Goal: Check status: Check status

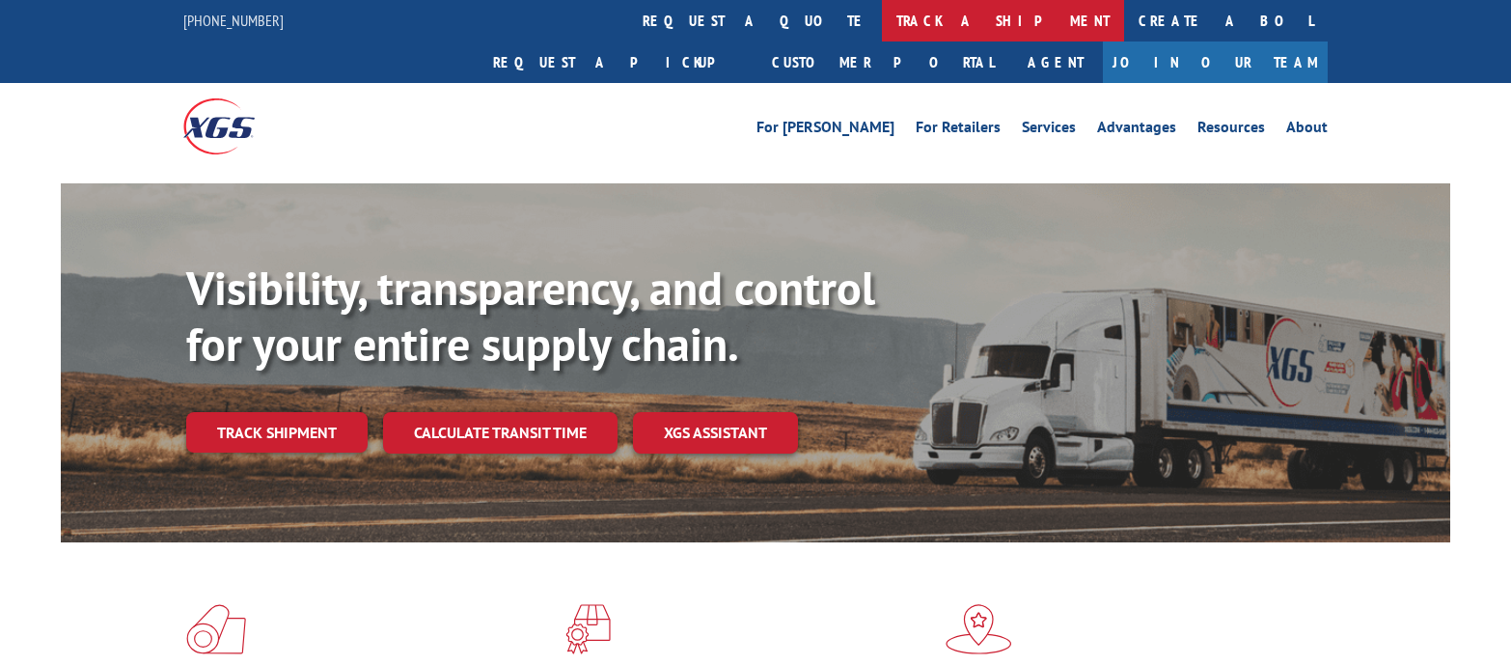
click at [882, 22] on link "track a shipment" at bounding box center [1003, 20] width 242 height 41
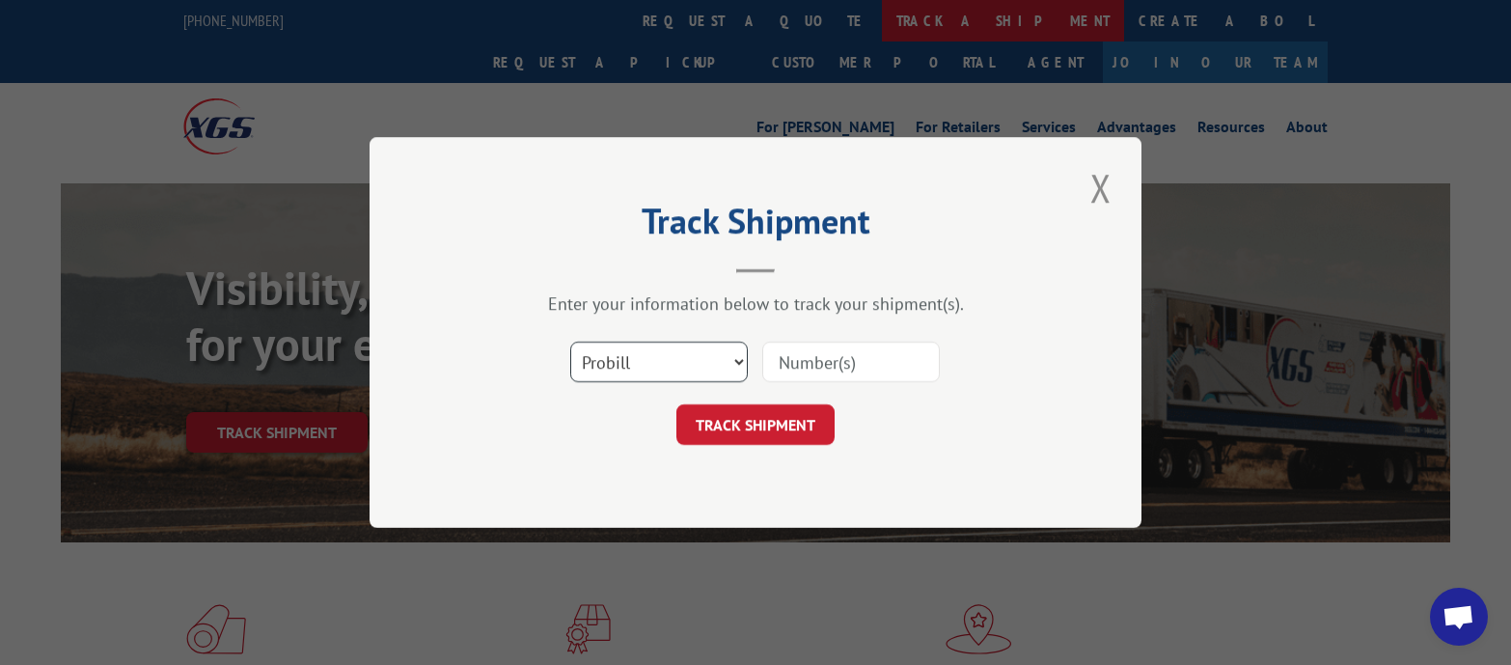
scroll to position [8481, 0]
click at [685, 369] on select "Select category... Probill BOL PO" at bounding box center [659, 362] width 178 height 41
select select "bol"
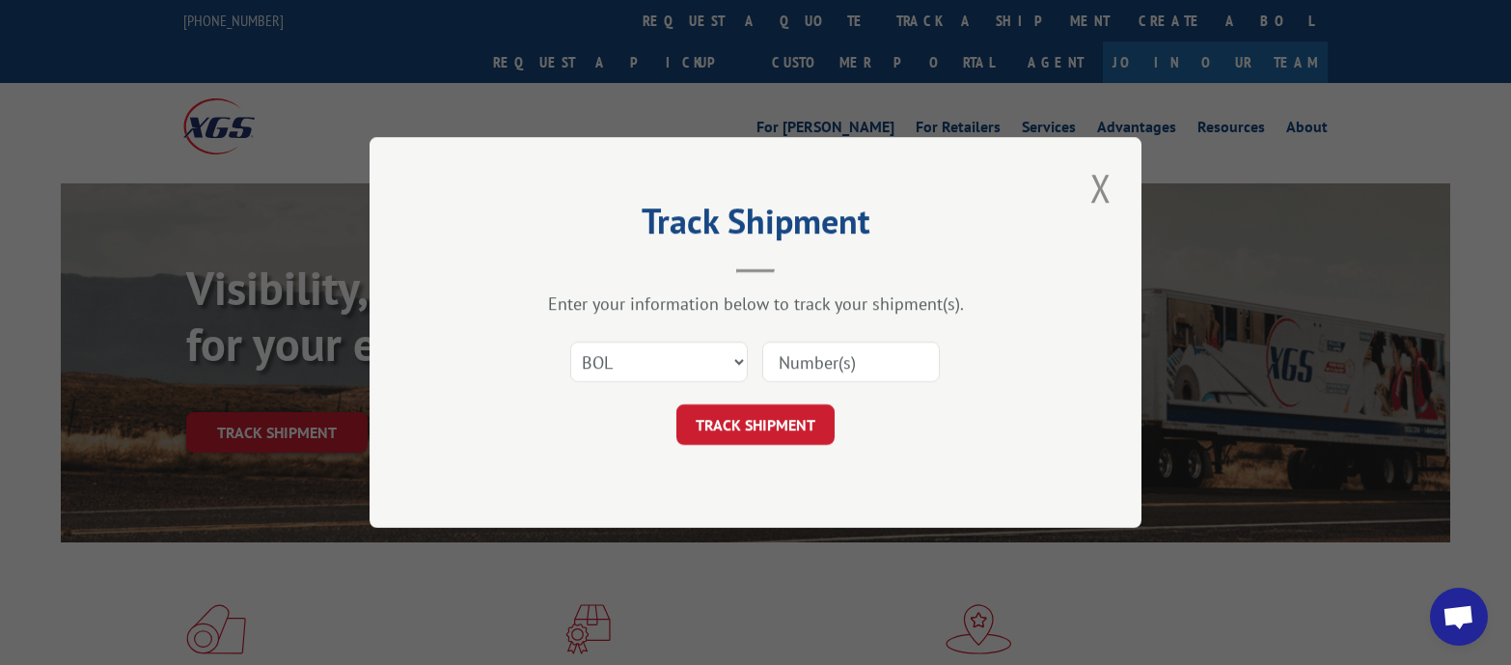
click at [836, 359] on input at bounding box center [851, 362] width 178 height 41
paste input "HHH0061150589"
type input "HHH0061150589"
click at [768, 424] on button "TRACK SHIPMENT" at bounding box center [755, 424] width 158 height 41
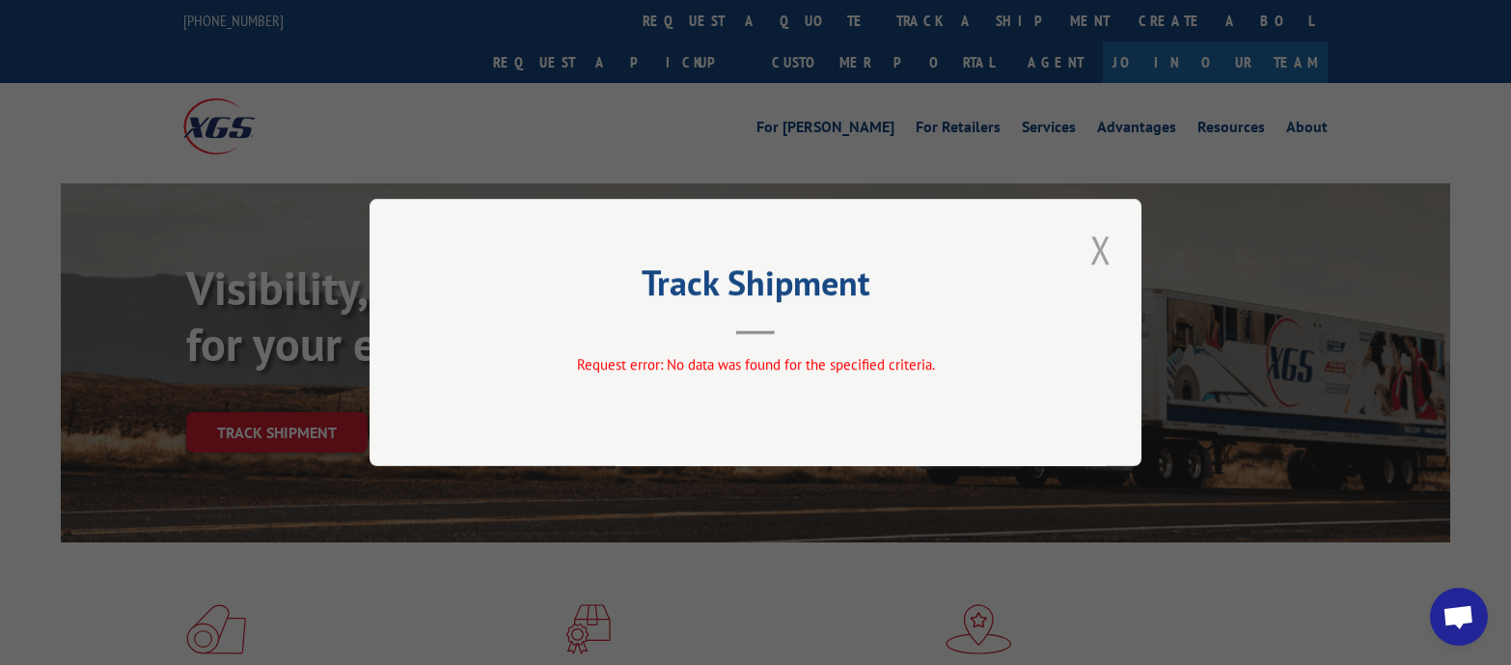
click at [1100, 243] on button "Close modal" at bounding box center [1101, 249] width 33 height 53
